Goal: Task Accomplishment & Management: Manage account settings

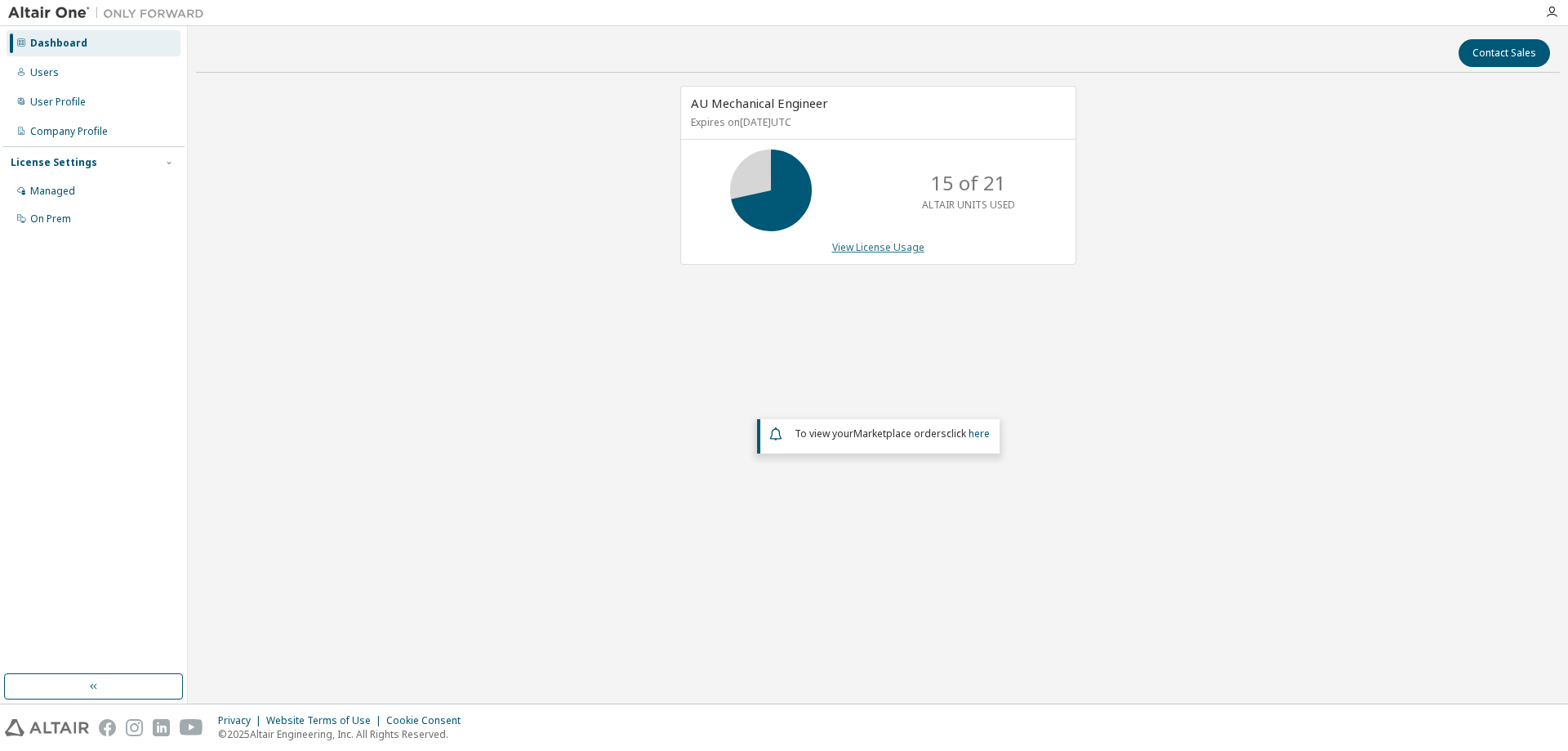
click at [878, 242] on link "View License Usage" at bounding box center [878, 247] width 92 height 14
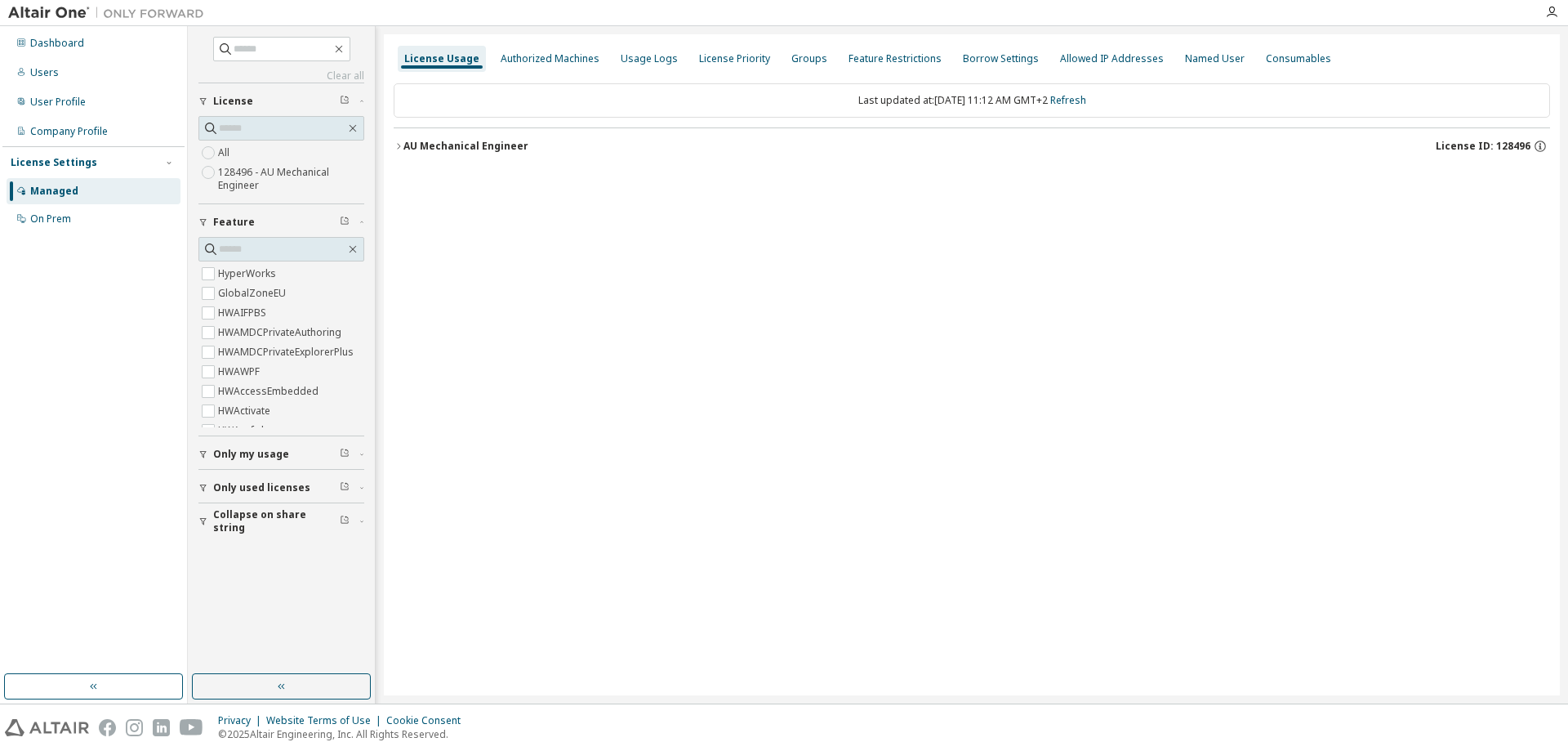
click at [459, 146] on div "AU Mechanical Engineer" at bounding box center [466, 146] width 125 height 13
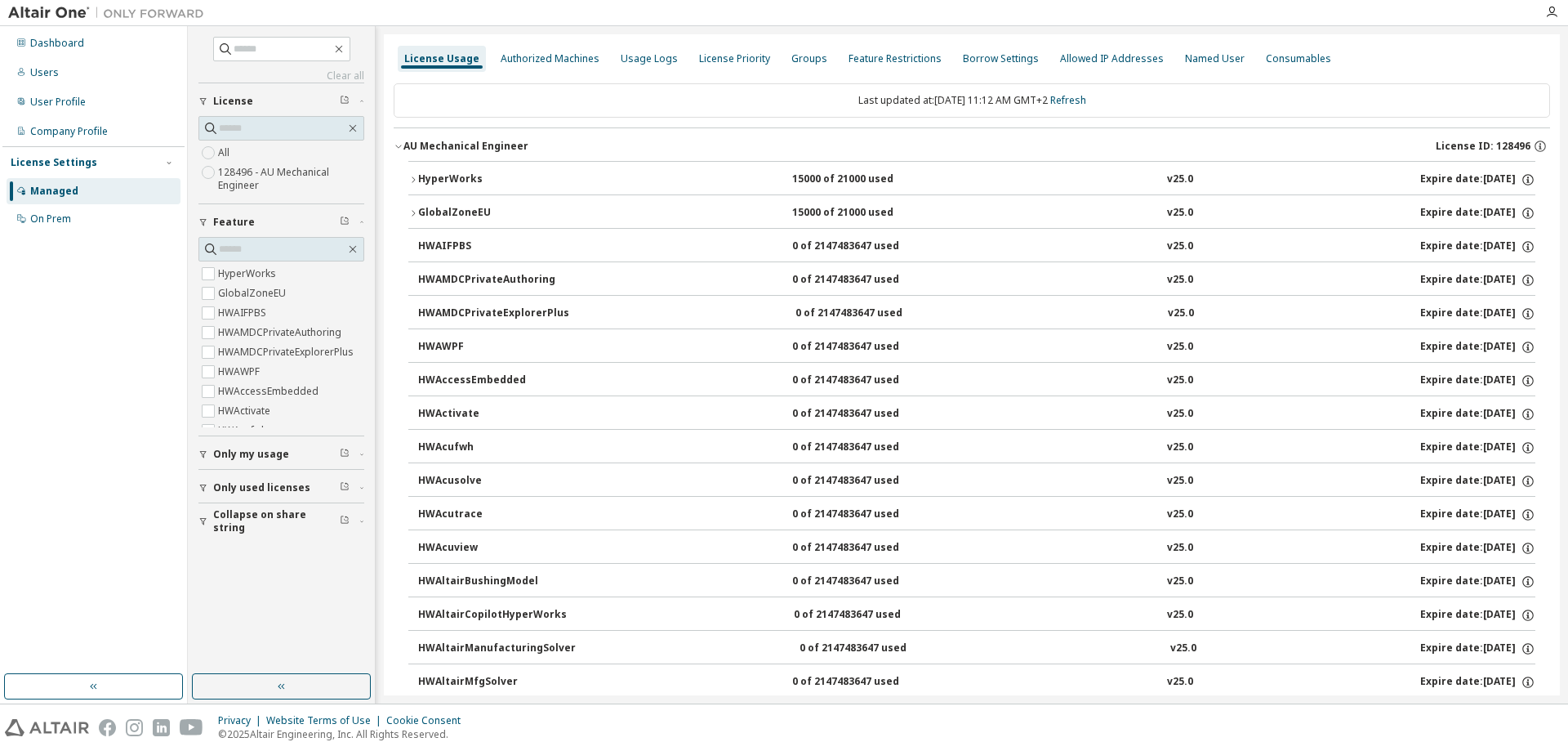
click at [956, 175] on div "HyperWorks 15000 of 21000 used v25.0 Expire date: [DATE]" at bounding box center [976, 180] width 1117 height 15
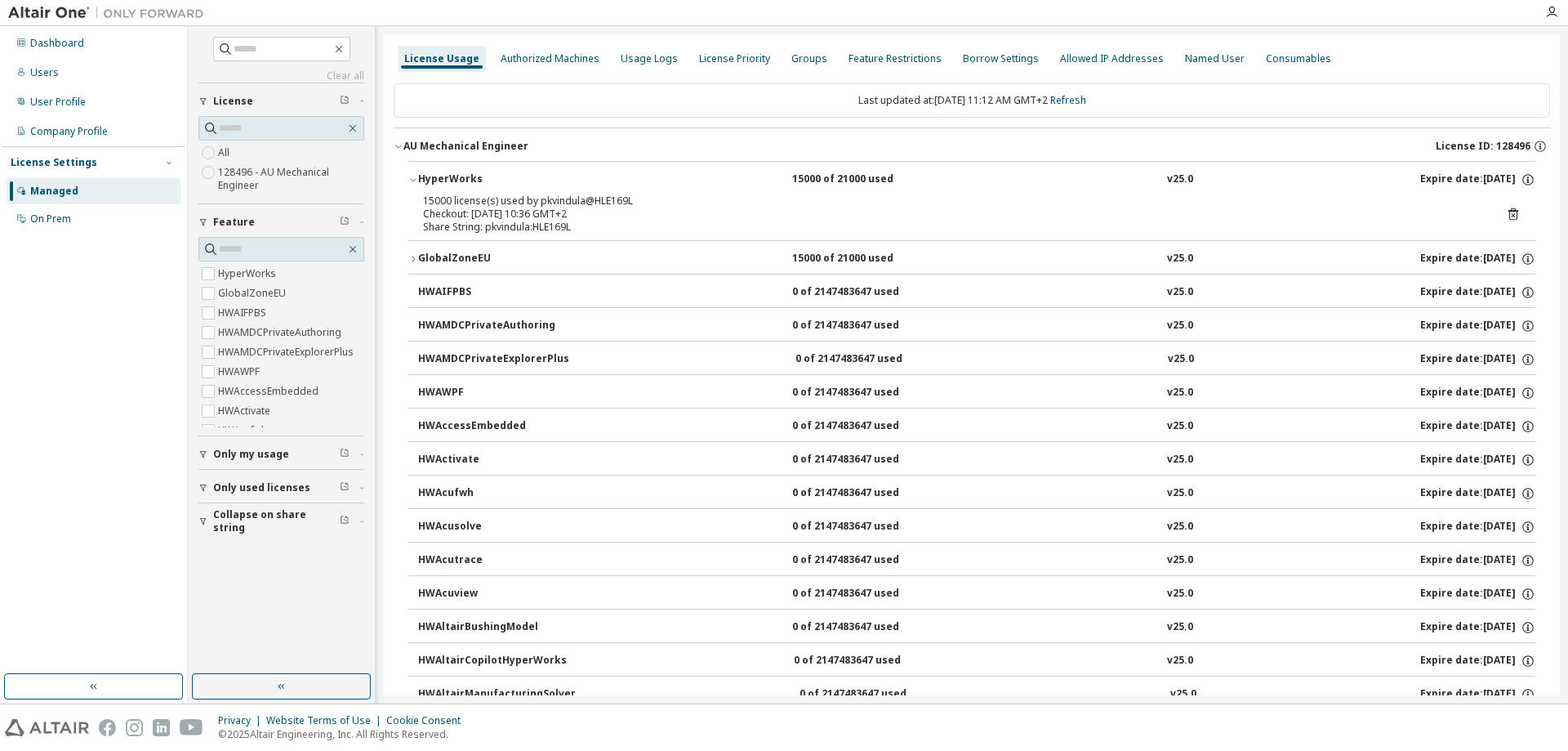
click at [1510, 211] on icon at bounding box center [1513, 214] width 10 height 12
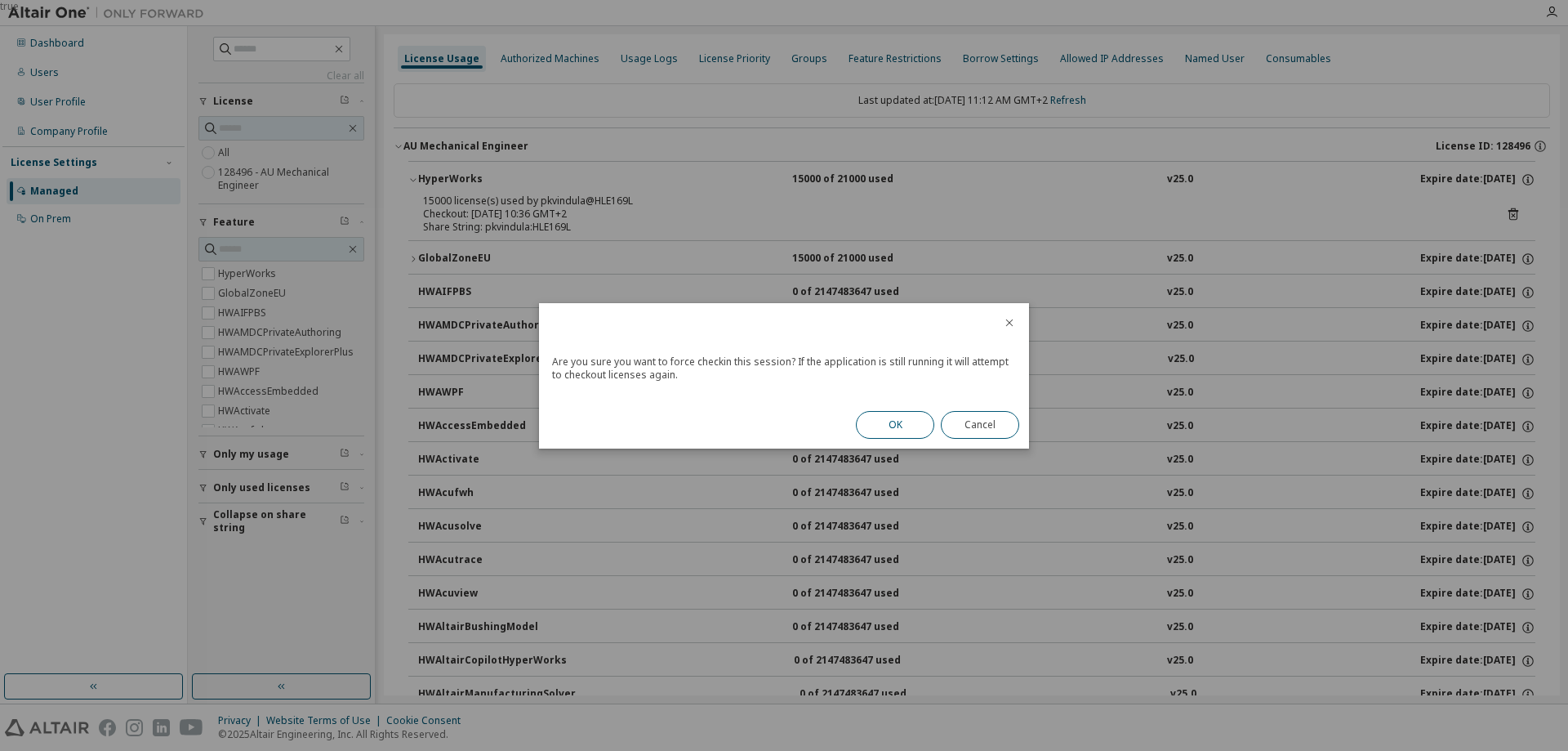
click at [916, 421] on button "OK" at bounding box center [895, 425] width 78 height 28
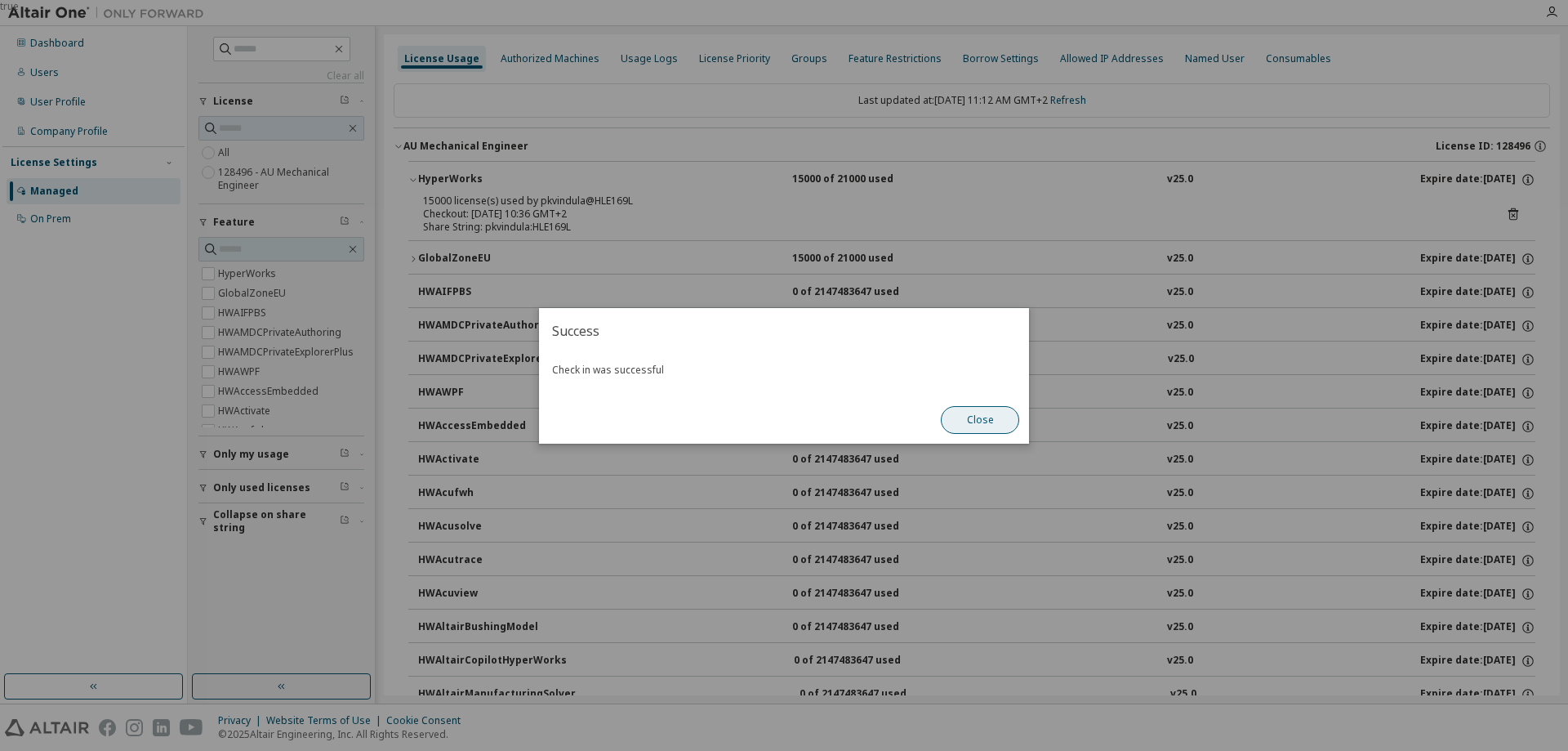
click at [978, 421] on button "Close" at bounding box center [980, 420] width 78 height 28
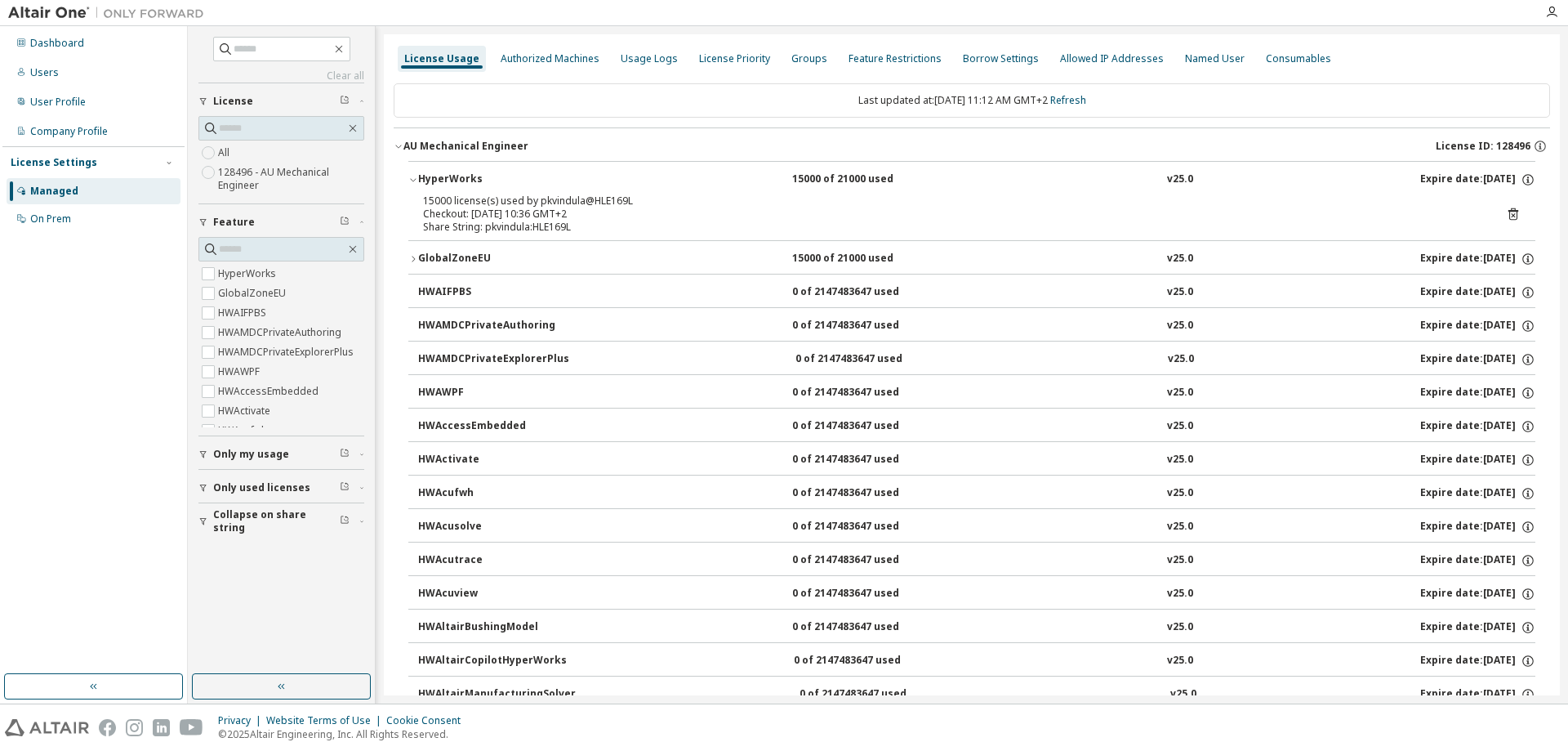
click at [1508, 212] on icon at bounding box center [1513, 214] width 10 height 12
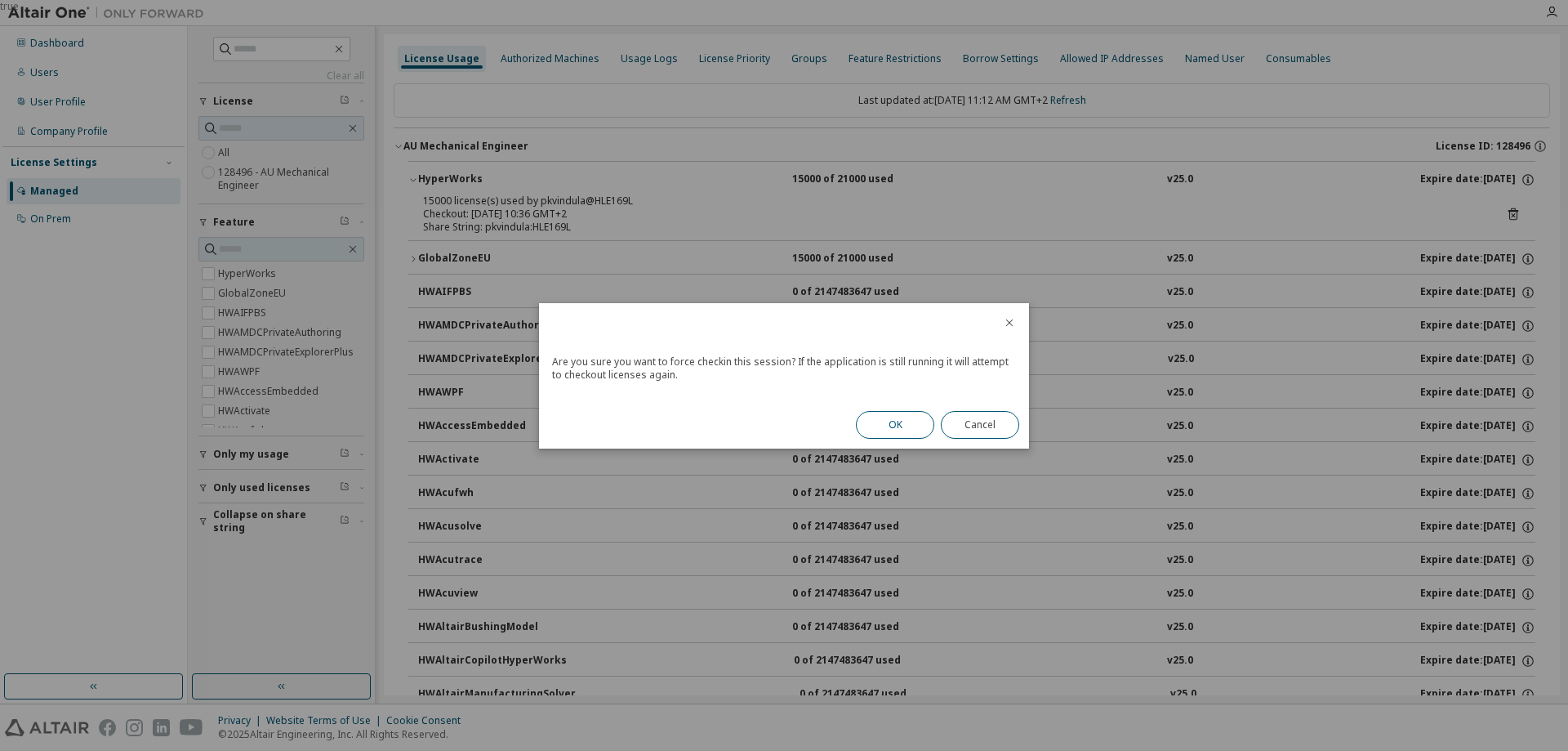
click at [900, 423] on button "OK" at bounding box center [895, 425] width 78 height 28
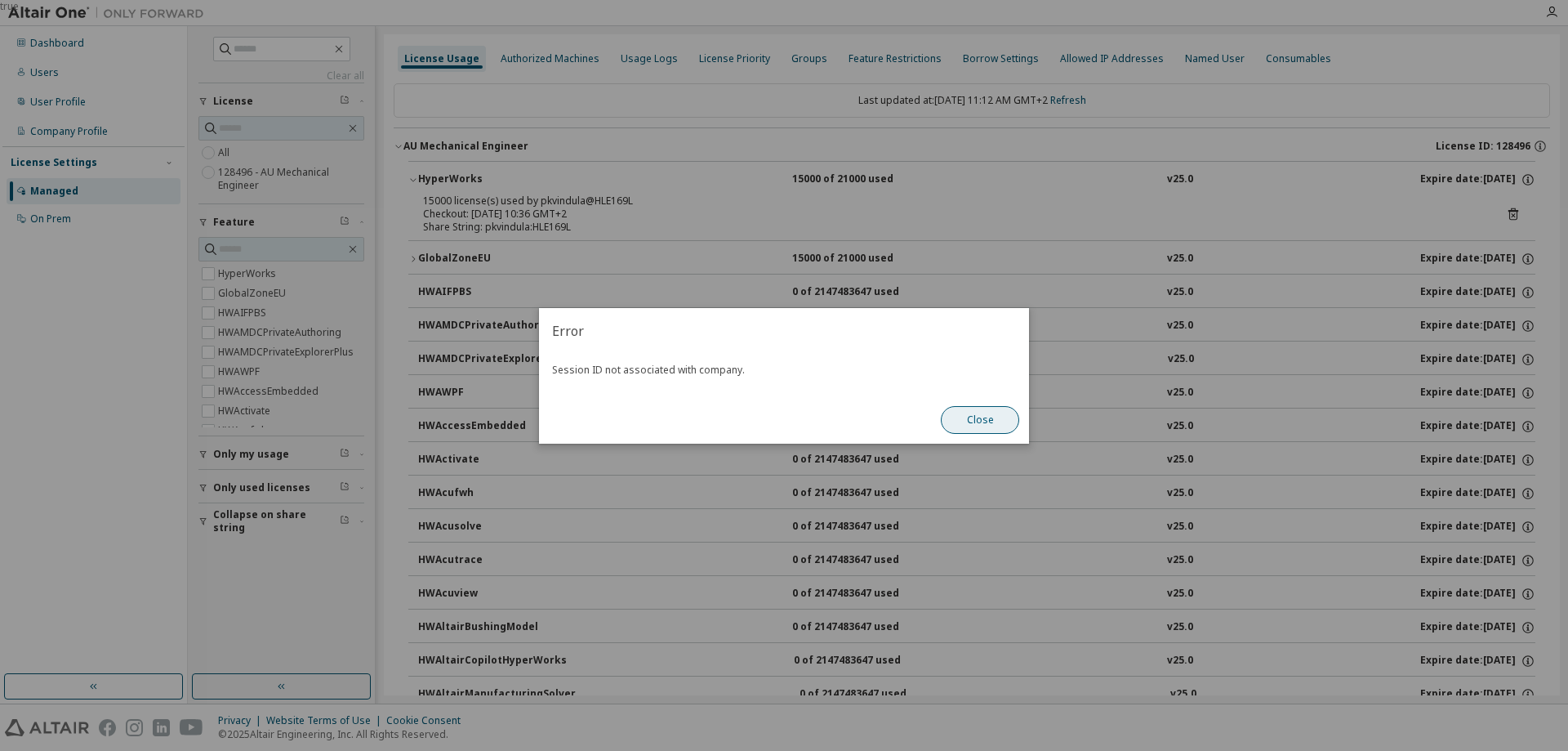
click at [985, 412] on button "Close" at bounding box center [980, 420] width 78 height 28
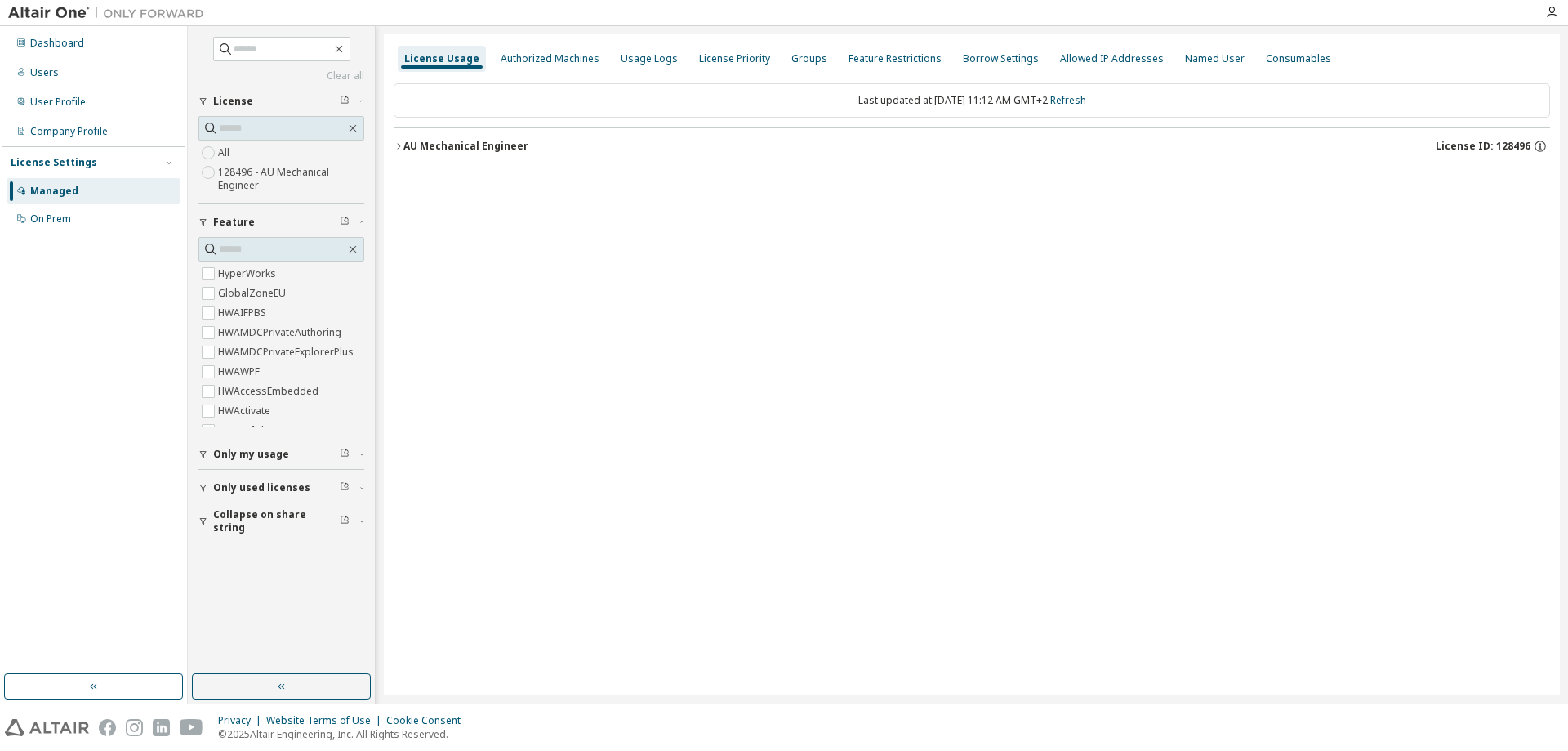
click at [400, 143] on icon "button" at bounding box center [398, 146] width 10 height 10
